Goal: Transaction & Acquisition: Purchase product/service

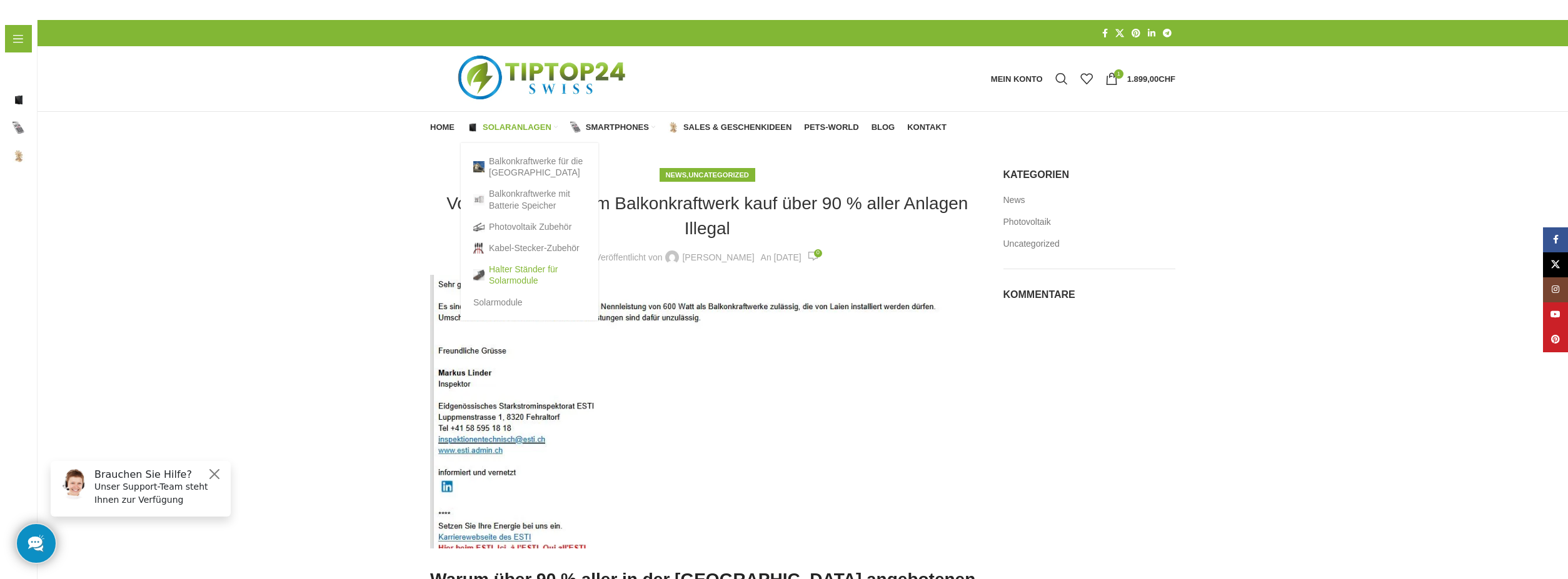
click at [504, 272] on link "Halter Ständer für Solarmodule" at bounding box center [530, 274] width 113 height 33
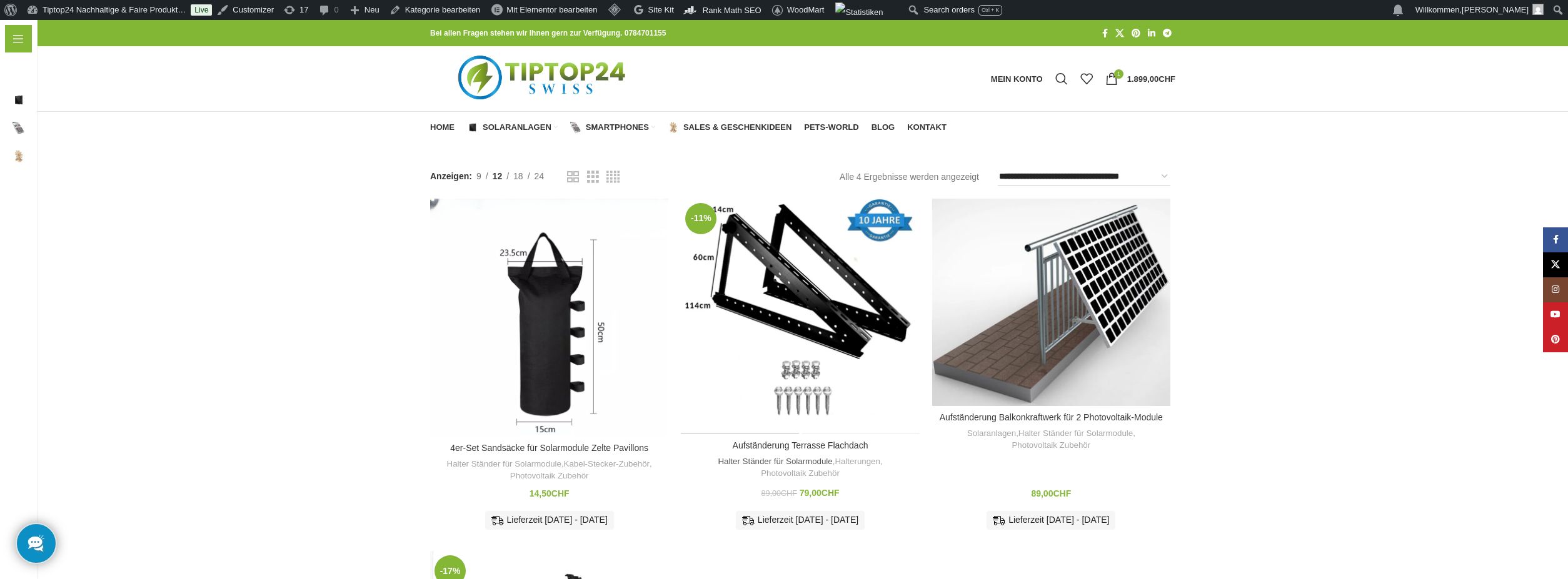
scroll to position [250, 0]
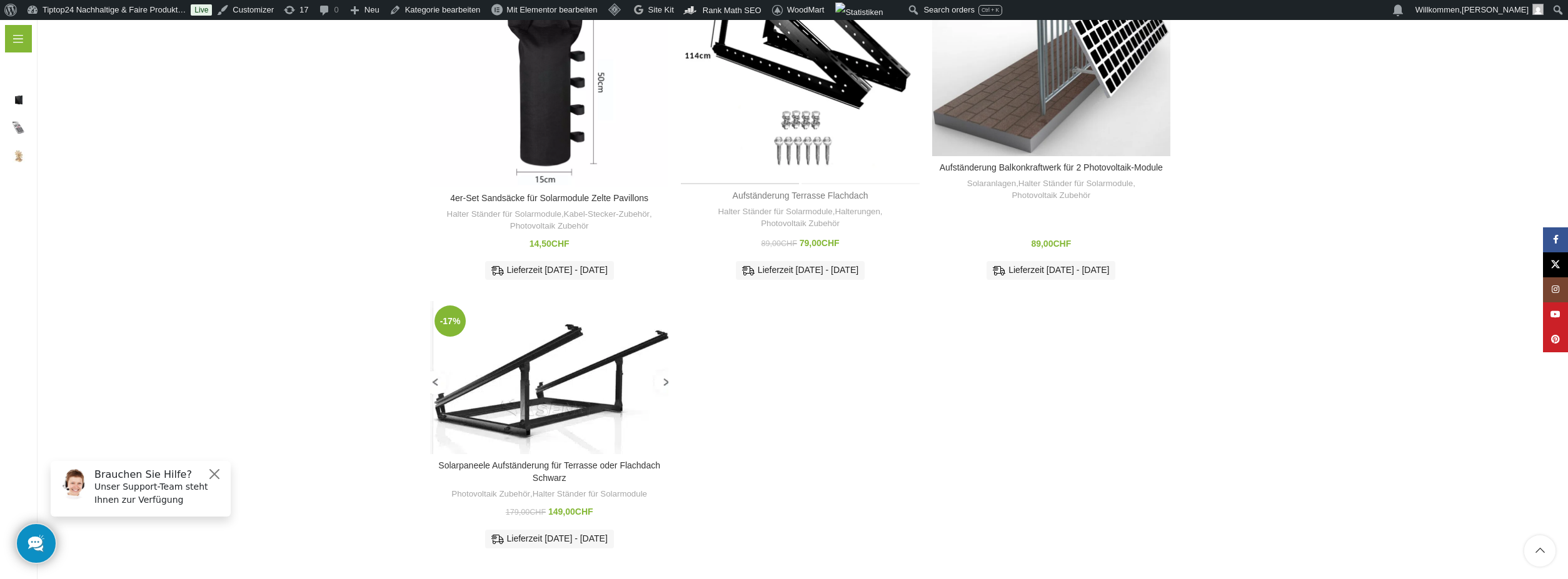
click at [790, 190] on link "Aufständerung Terrasse Flachdach" at bounding box center [801, 195] width 136 height 10
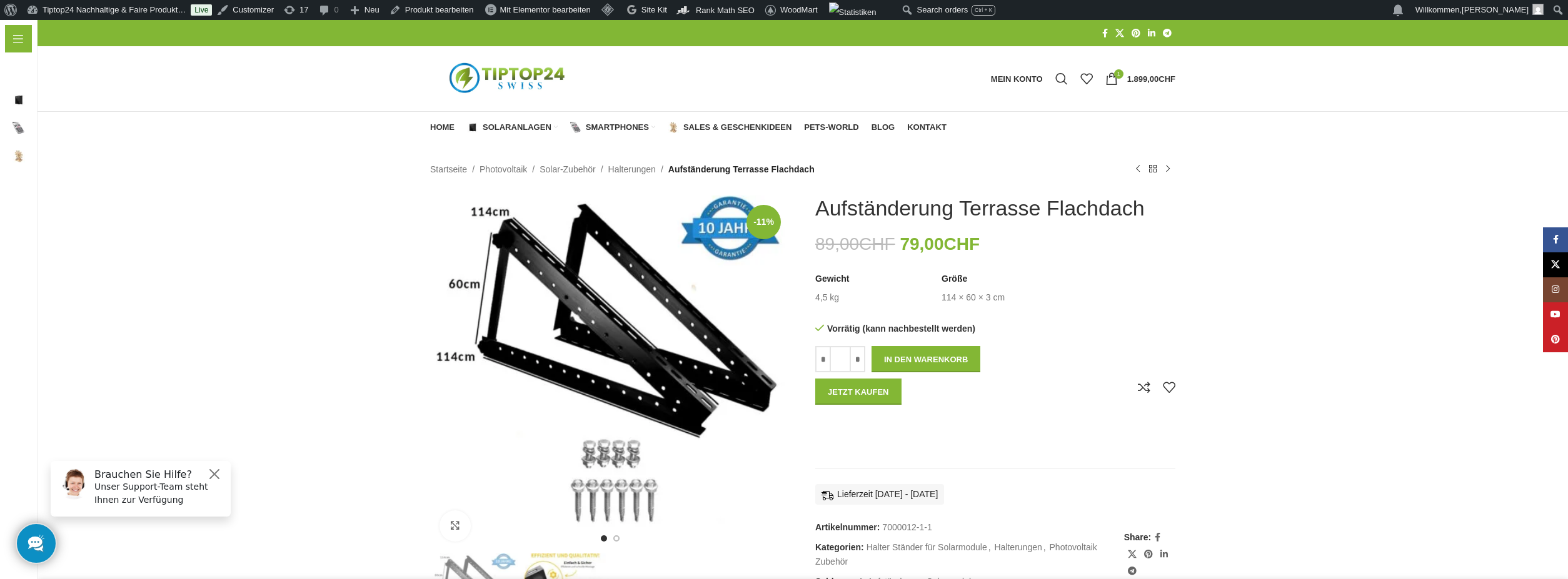
drag, startPoint x: 817, startPoint y: 210, endPoint x: 1154, endPoint y: 214, distance: 337.0
click at [1154, 214] on div "Aufständerung Terrasse Flachdach" at bounding box center [995, 208] width 360 height 26
copy h1 "Aufständerung Terrasse Flachdach"
click at [490, 74] on img "Logo der Website" at bounding box center [508, 78] width 156 height 47
